Goal: Task Accomplishment & Management: Manage account settings

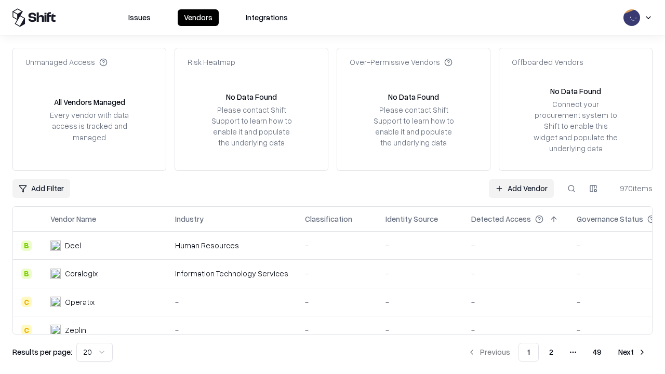
click at [521, 188] on link "Add Vendor" at bounding box center [521, 188] width 65 height 19
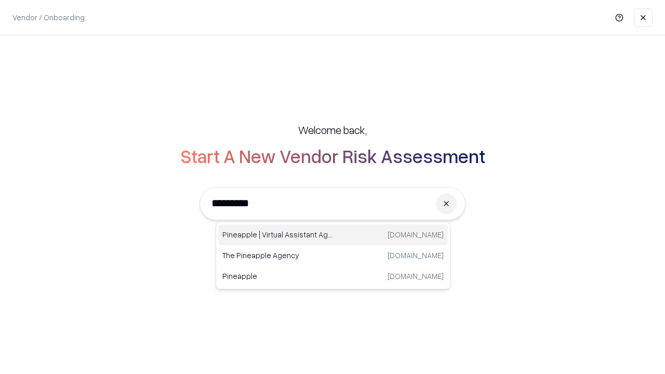
click at [333, 235] on div "Pineapple | Virtual Assistant Agency [DOMAIN_NAME]" at bounding box center [332, 234] width 229 height 21
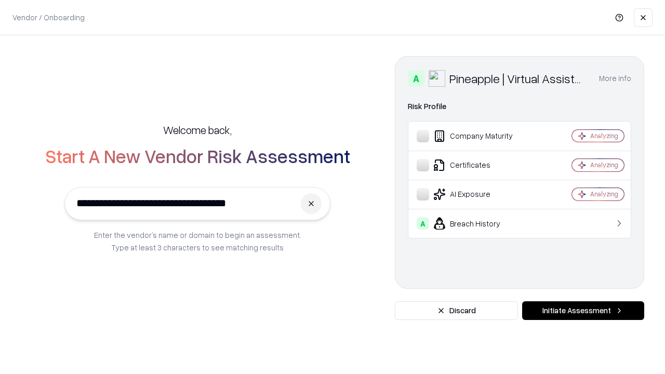
type input "**********"
click at [583, 310] on button "Initiate Assessment" at bounding box center [583, 310] width 122 height 19
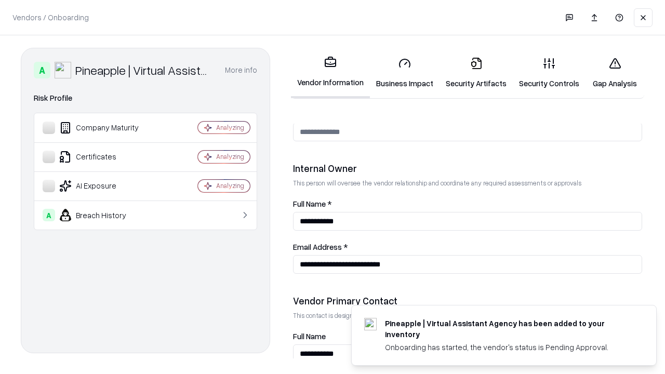
scroll to position [538, 0]
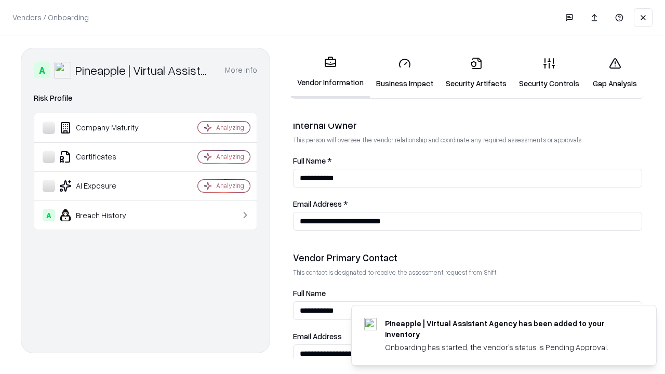
click at [404, 73] on link "Business Impact" at bounding box center [405, 73] width 70 height 48
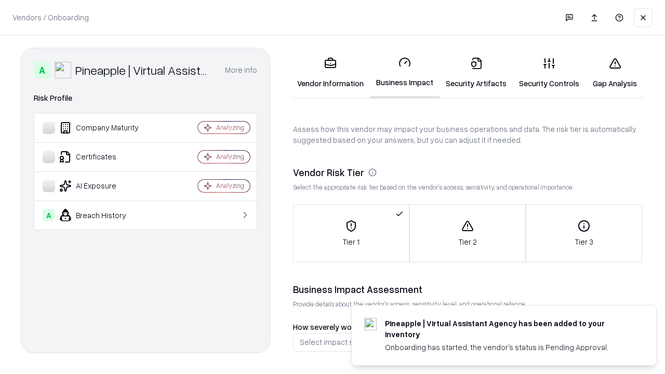
click at [476, 73] on link "Security Artifacts" at bounding box center [475, 73] width 73 height 48
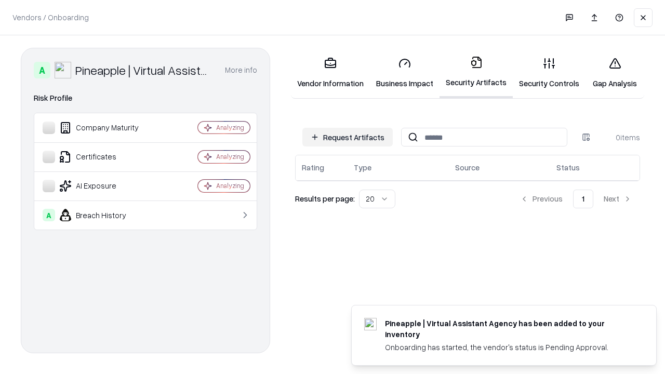
click at [347, 137] on button "Request Artifacts" at bounding box center [347, 137] width 90 height 19
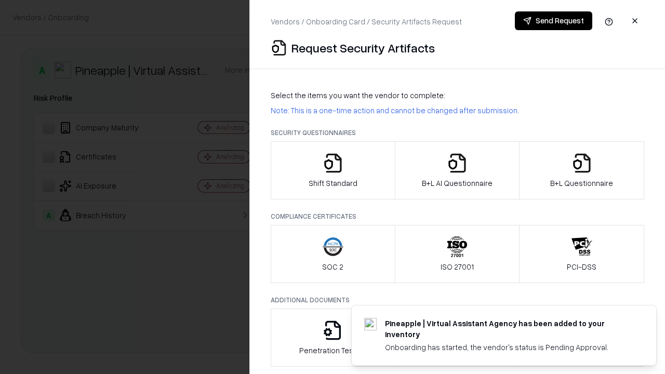
click at [332, 170] on icon "button" at bounding box center [332, 163] width 21 height 21
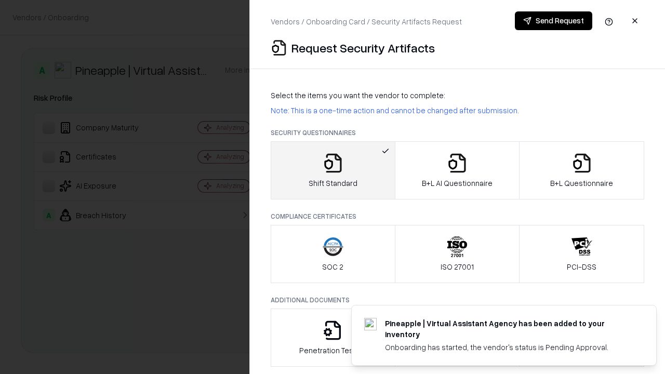
click at [553, 21] on button "Send Request" at bounding box center [553, 20] width 77 height 19
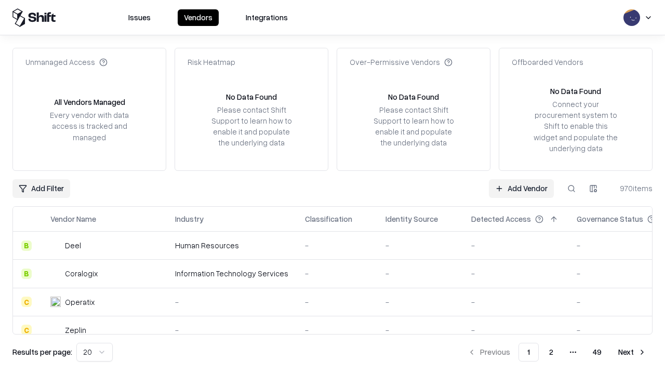
click at [571, 188] on button at bounding box center [571, 188] width 19 height 19
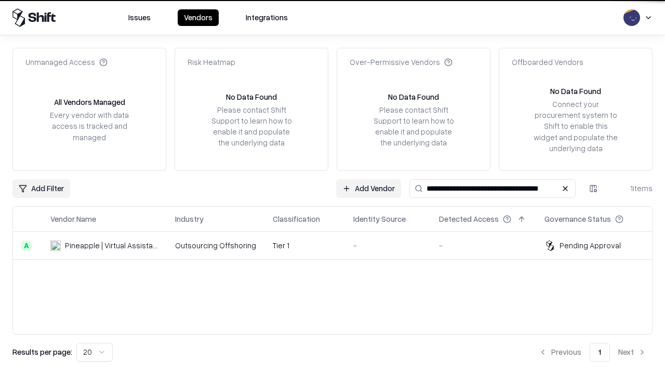
type input "**********"
click at [339, 245] on td "Tier 1" at bounding box center [304, 246] width 80 height 28
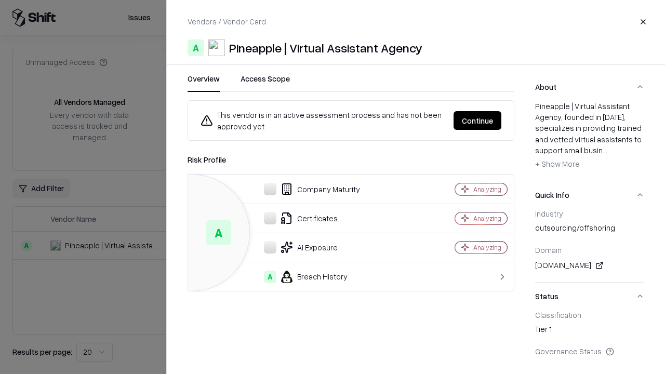
click at [477, 120] on button "Continue" at bounding box center [477, 120] width 48 height 19
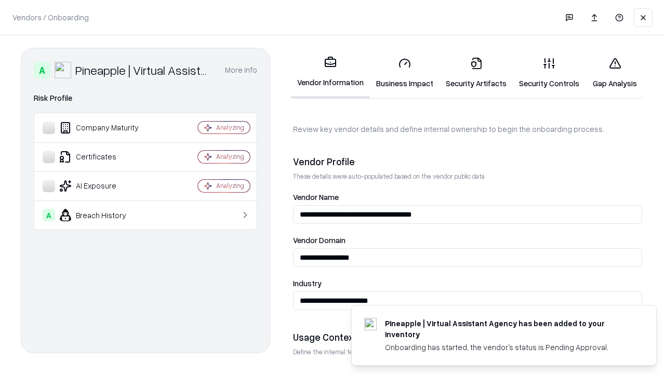
click at [476, 73] on link "Security Artifacts" at bounding box center [475, 73] width 73 height 48
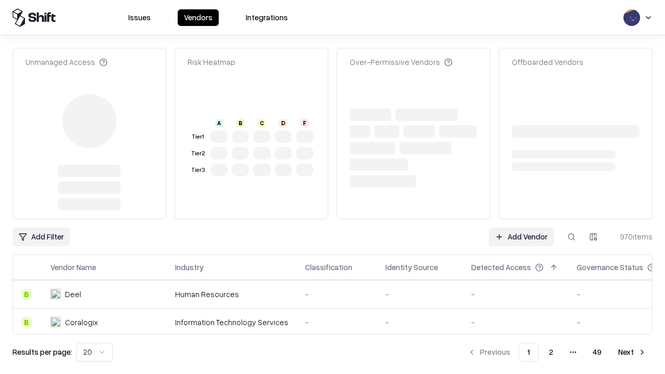
click at [521, 237] on link "Add Vendor" at bounding box center [521, 236] width 65 height 19
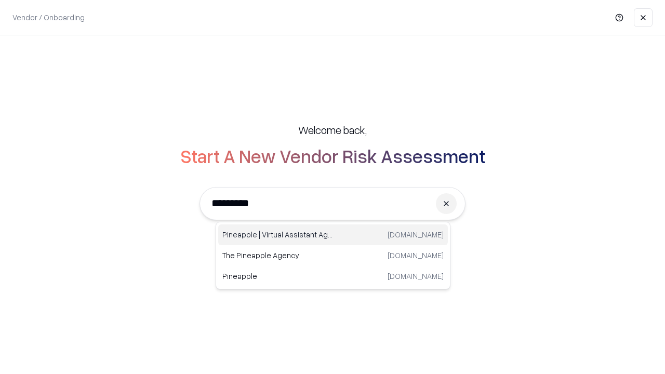
click at [333, 235] on div "Pineapple | Virtual Assistant Agency [DOMAIN_NAME]" at bounding box center [332, 234] width 229 height 21
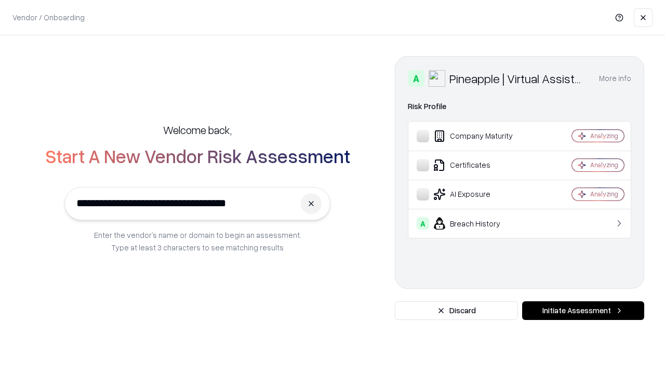
type input "**********"
click at [583, 310] on button "Initiate Assessment" at bounding box center [583, 310] width 122 height 19
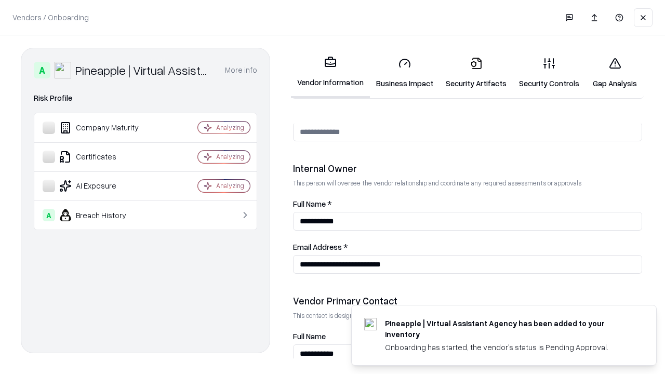
scroll to position [538, 0]
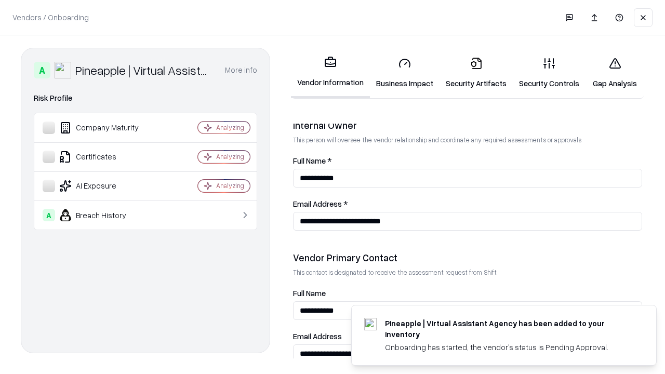
click at [614, 73] on link "Gap Analysis" at bounding box center [614, 73] width 59 height 48
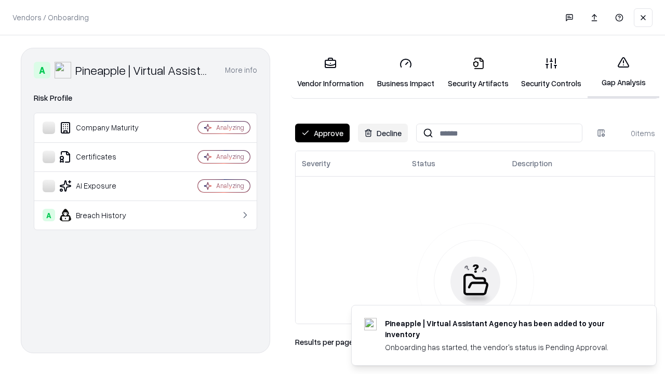
click at [322, 133] on button "Approve" at bounding box center [322, 133] width 55 height 19
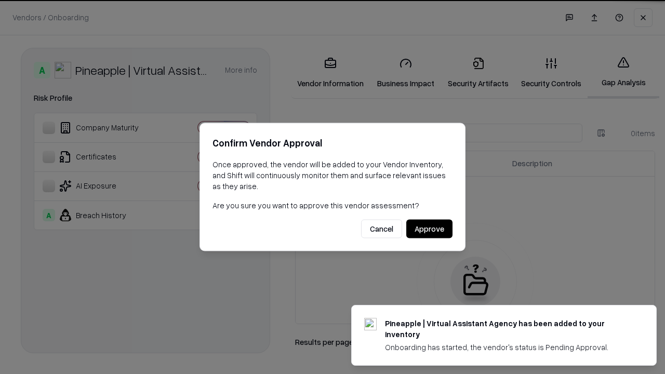
click at [429, 228] on button "Approve" at bounding box center [429, 229] width 46 height 19
